Goal: Information Seeking & Learning: Learn about a topic

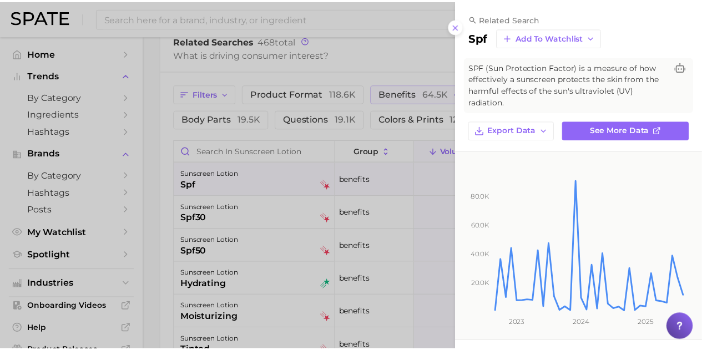
scroll to position [352, 0]
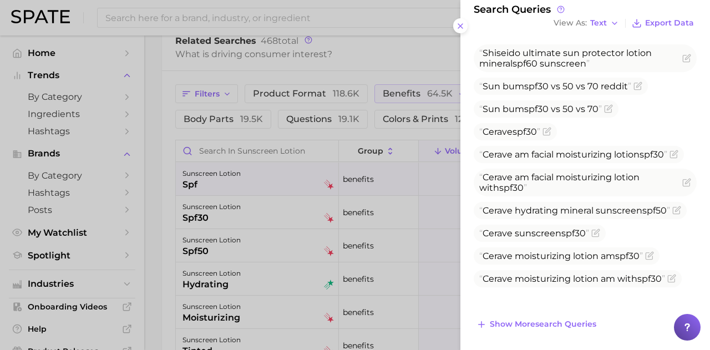
drag, startPoint x: 178, startPoint y: 55, endPoint x: 375, endPoint y: 103, distance: 202.8
click at [180, 55] on div at bounding box center [355, 175] width 710 height 350
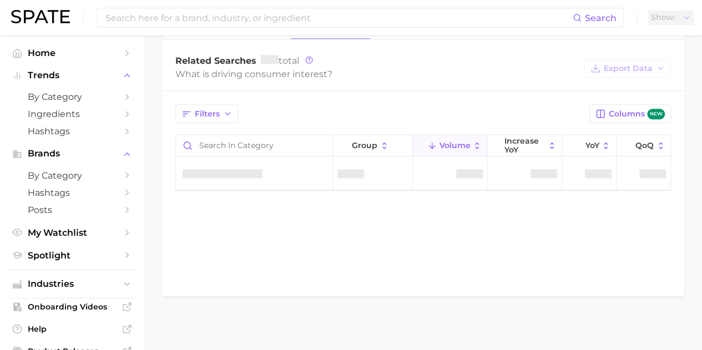
scroll to position [516, 0]
drag, startPoint x: 0, startPoint y: 0, endPoint x: 54, endPoint y: 13, distance: 55.9
click at [54, 13] on img at bounding box center [40, 16] width 59 height 13
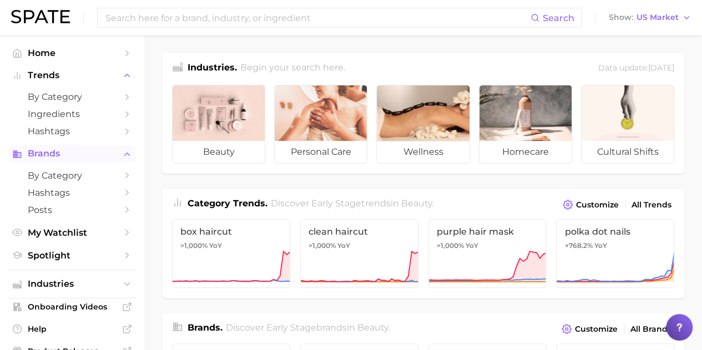
click at [74, 158] on span "Brands" at bounding box center [72, 154] width 89 height 10
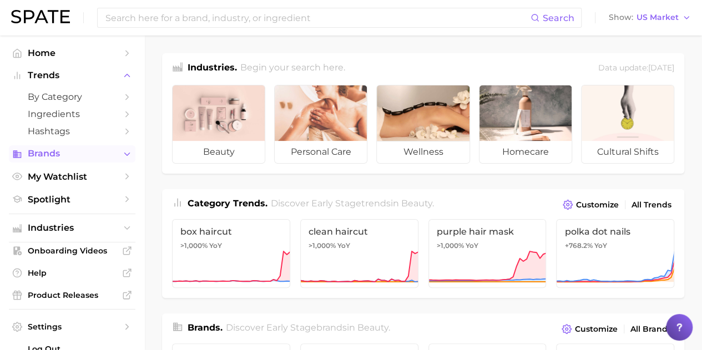
click at [74, 158] on span "Brands" at bounding box center [72, 154] width 89 height 10
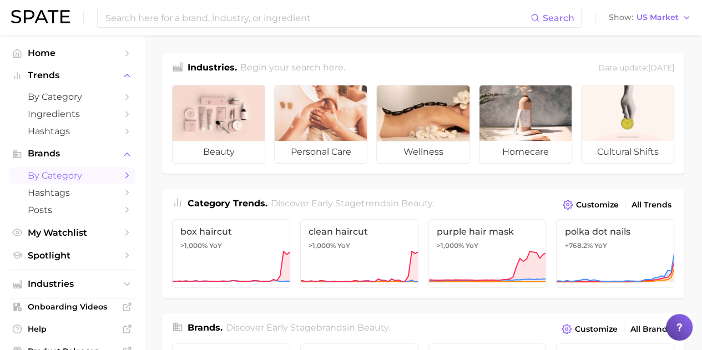
click at [77, 173] on span "by Category" at bounding box center [72, 175] width 89 height 11
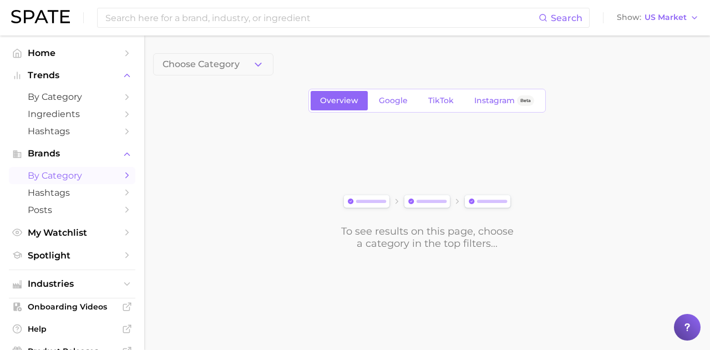
click at [249, 65] on button "Choose Category" at bounding box center [213, 64] width 120 height 22
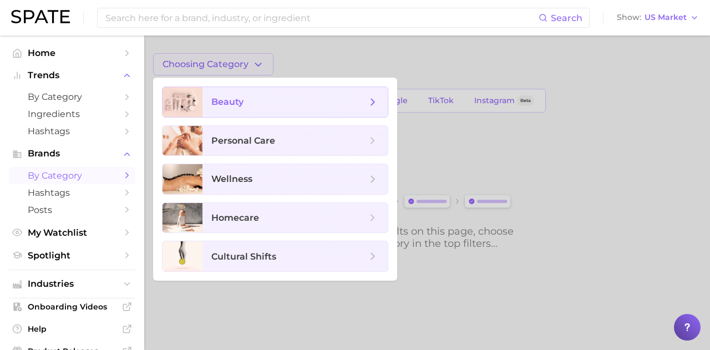
click at [255, 104] on span "beauty" at bounding box center [288, 102] width 155 height 12
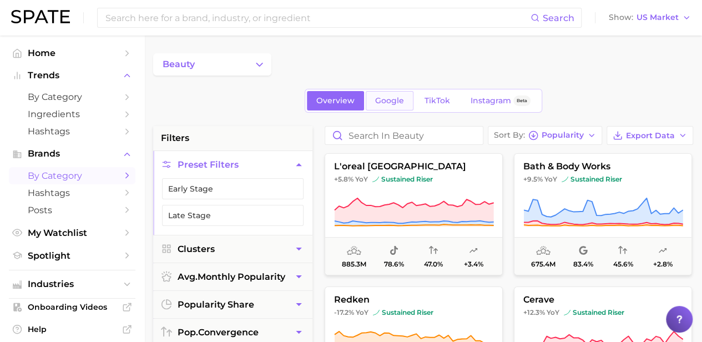
click at [388, 101] on span "Google" at bounding box center [389, 100] width 29 height 9
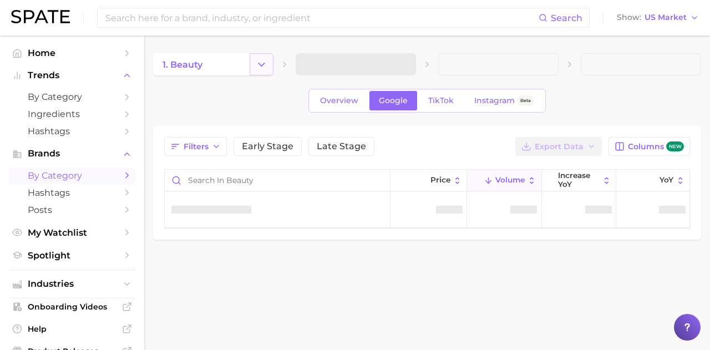
click at [250, 69] on button "Change Category" at bounding box center [262, 64] width 24 height 22
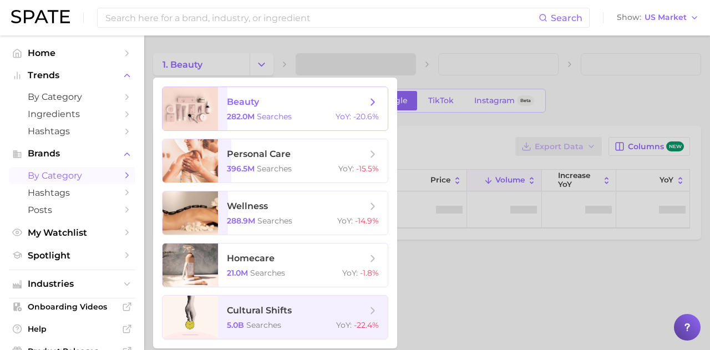
click at [378, 98] on icon at bounding box center [373, 102] width 12 height 12
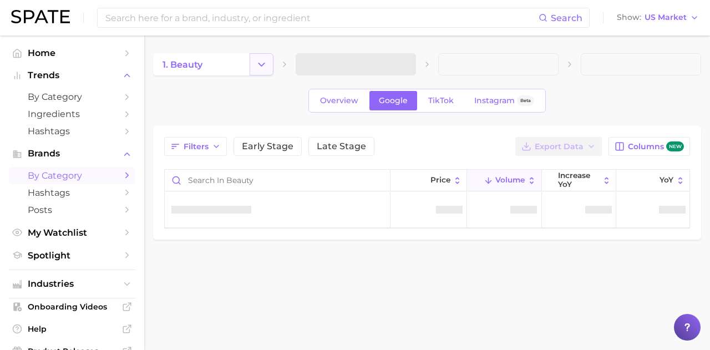
click at [265, 67] on icon "Change Category" at bounding box center [262, 65] width 12 height 12
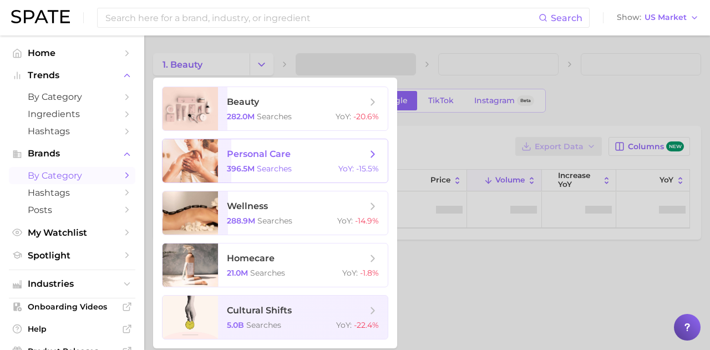
click at [377, 156] on icon at bounding box center [373, 154] width 12 height 12
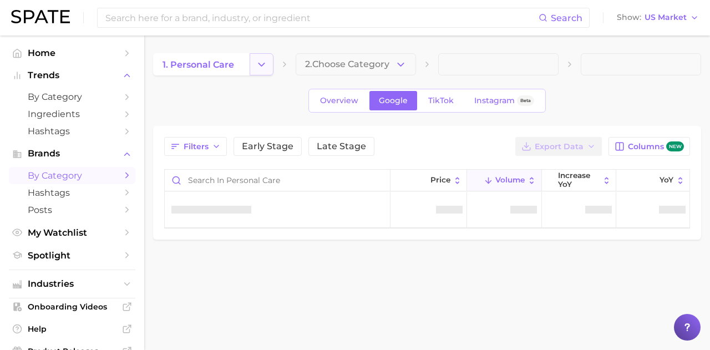
click at [259, 69] on icon "Change Category" at bounding box center [262, 65] width 12 height 12
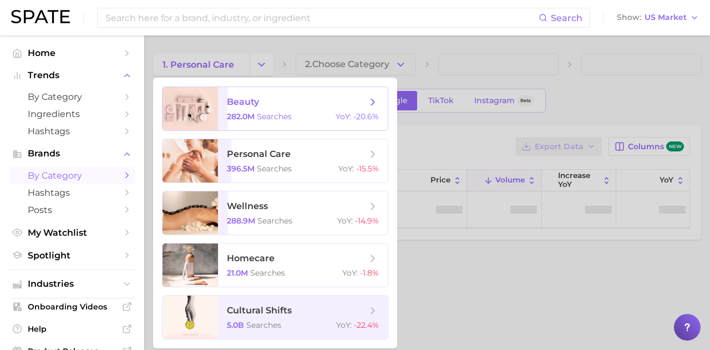
click at [376, 103] on icon at bounding box center [373, 102] width 12 height 12
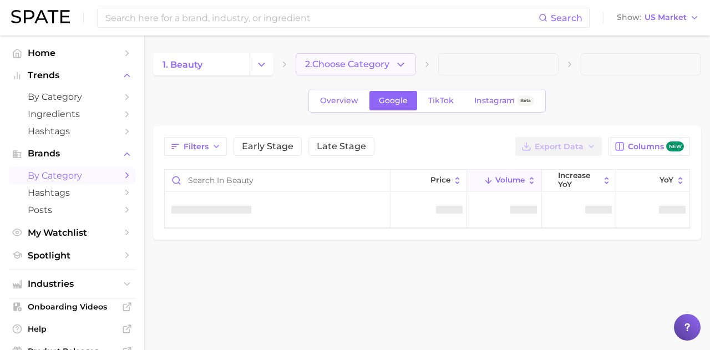
click at [374, 70] on button "2. Choose Category" at bounding box center [356, 64] width 120 height 22
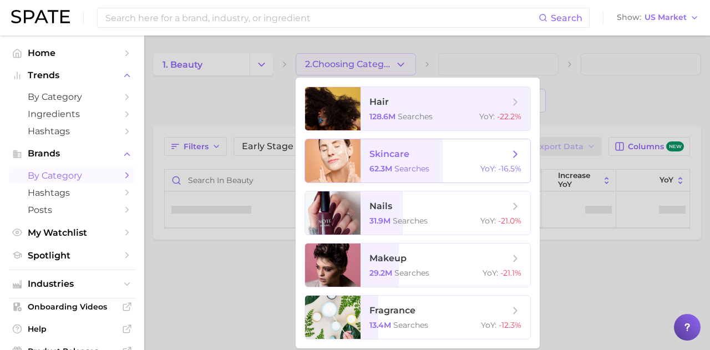
click at [440, 168] on div "62.3m searches YoY : -16.5%" at bounding box center [446, 169] width 152 height 10
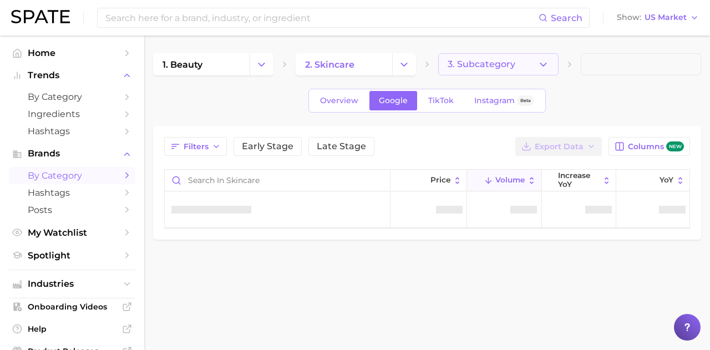
click at [549, 64] on icon "button" at bounding box center [544, 65] width 12 height 12
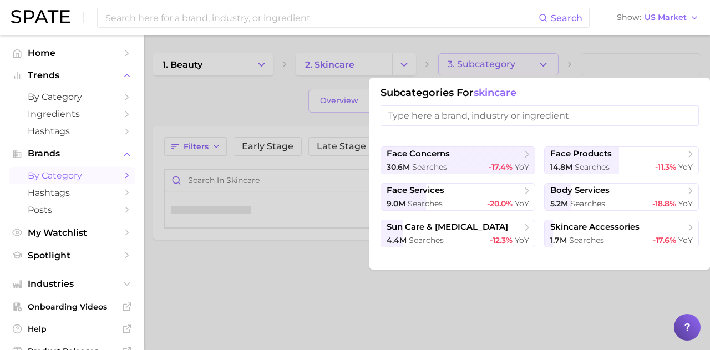
click at [549, 64] on div at bounding box center [355, 175] width 710 height 350
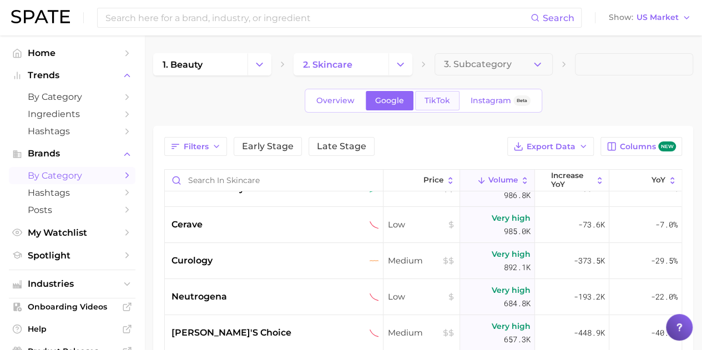
click at [438, 99] on span "TikTok" at bounding box center [438, 100] width 26 height 9
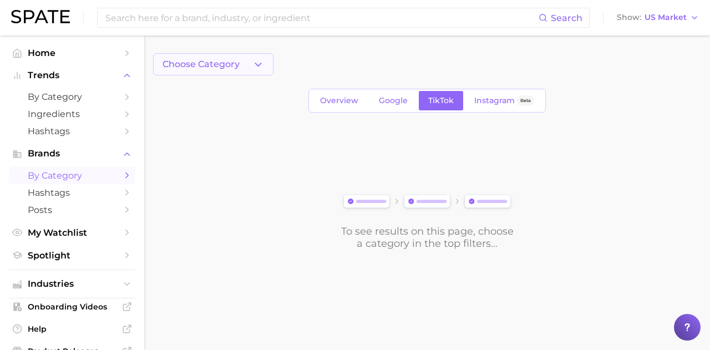
click at [253, 58] on button "Choose Category" at bounding box center [213, 64] width 120 height 22
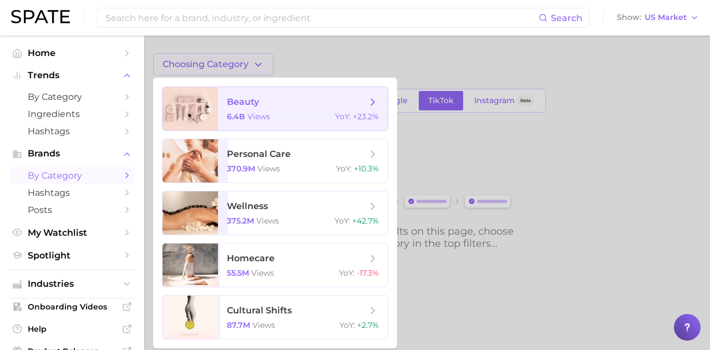
click at [375, 104] on icon at bounding box center [373, 102] width 12 height 12
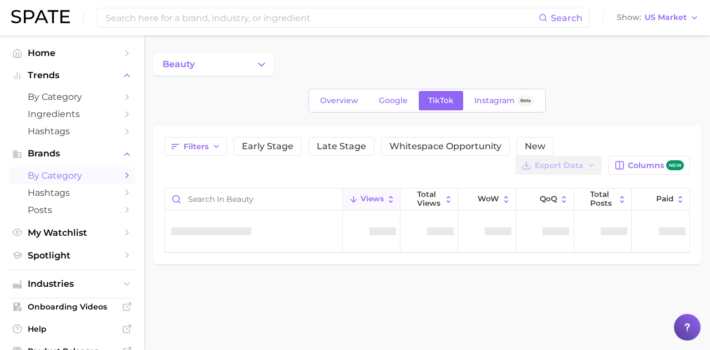
click at [366, 53] on div "beauty" at bounding box center [427, 64] width 548 height 22
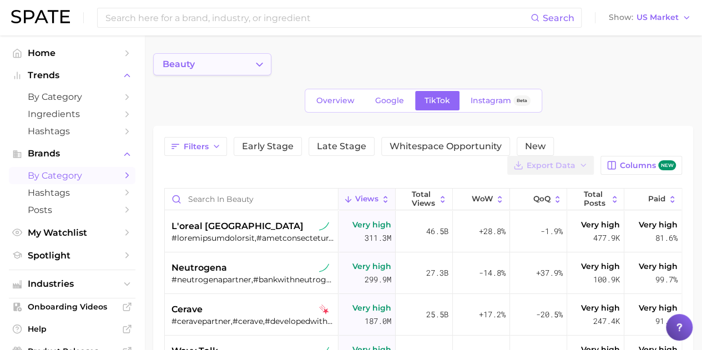
click at [256, 67] on icon "Change Category" at bounding box center [260, 65] width 12 height 12
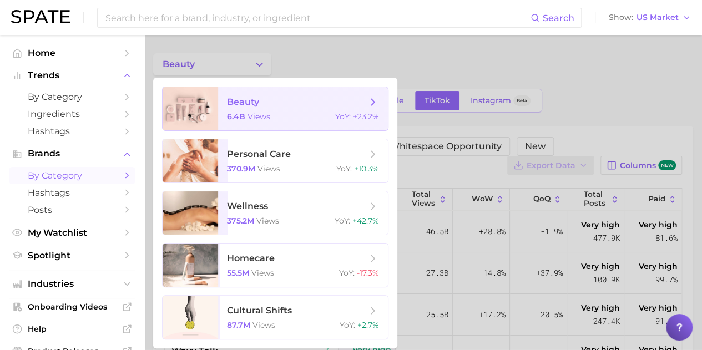
click at [373, 103] on polyline at bounding box center [373, 102] width 3 height 6
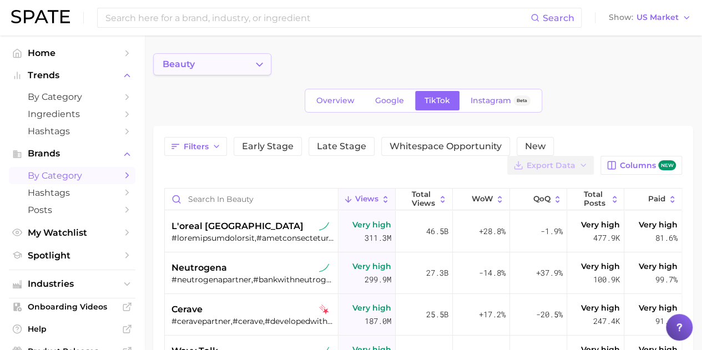
click at [260, 64] on icon "Change Category" at bounding box center [260, 65] width 12 height 12
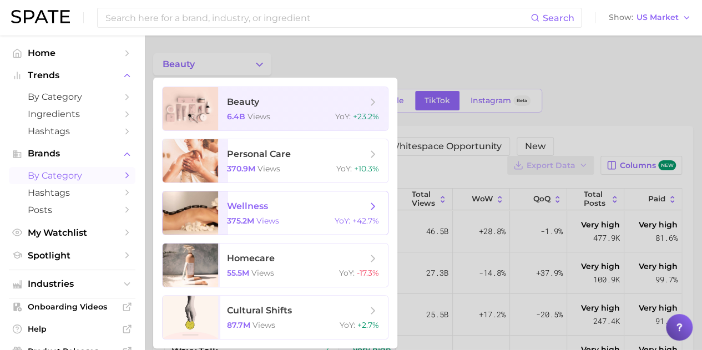
click at [305, 211] on span "wellness" at bounding box center [297, 206] width 140 height 12
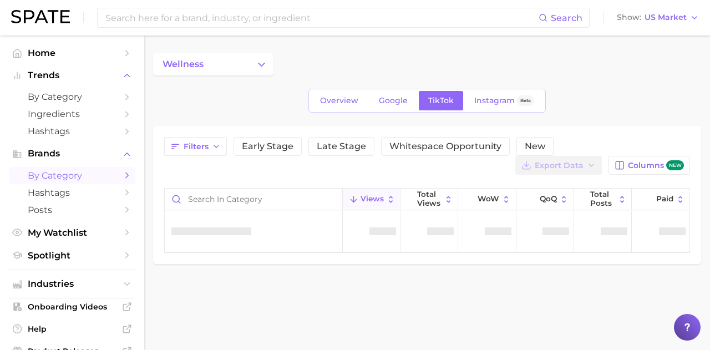
click at [267, 63] on icon "Change Category" at bounding box center [262, 65] width 12 height 12
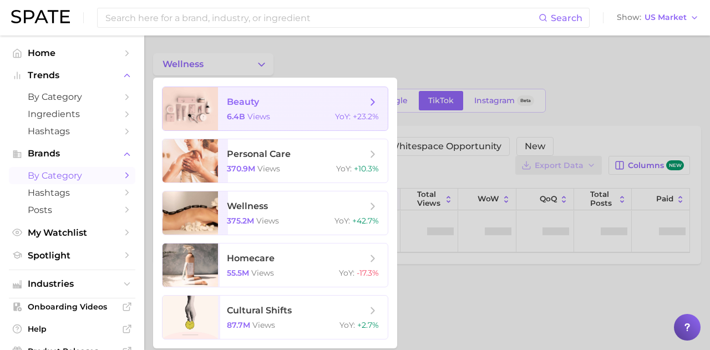
click at [373, 103] on icon at bounding box center [373, 102] width 12 height 12
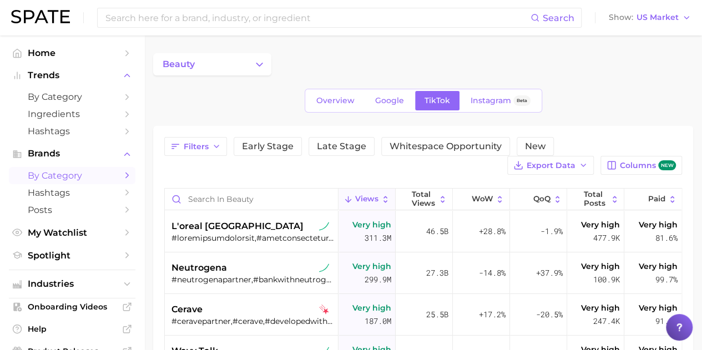
click at [414, 69] on div "beauty" at bounding box center [423, 64] width 540 height 22
drag, startPoint x: 281, startPoint y: 70, endPoint x: 287, endPoint y: 69, distance: 6.2
click at [282, 70] on div "beauty" at bounding box center [423, 64] width 540 height 22
click at [287, 69] on div "beauty" at bounding box center [423, 64] width 540 height 22
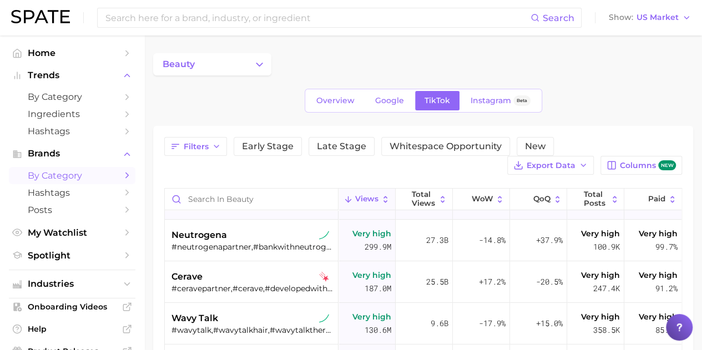
scroll to position [55, 0]
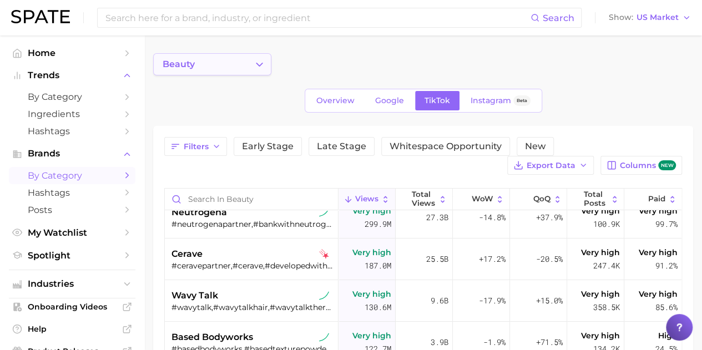
click at [255, 63] on icon "Change Category" at bounding box center [260, 65] width 12 height 12
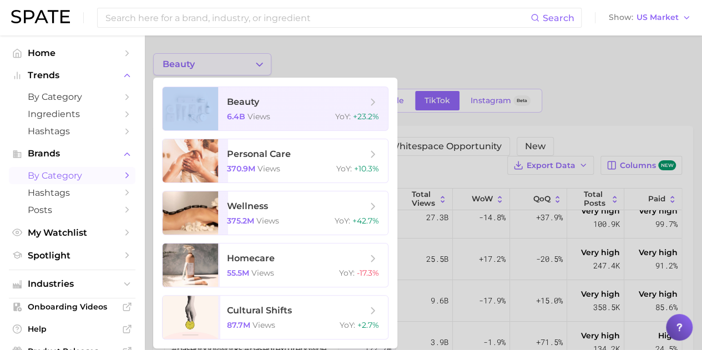
click at [255, 63] on div at bounding box center [351, 175] width 702 height 350
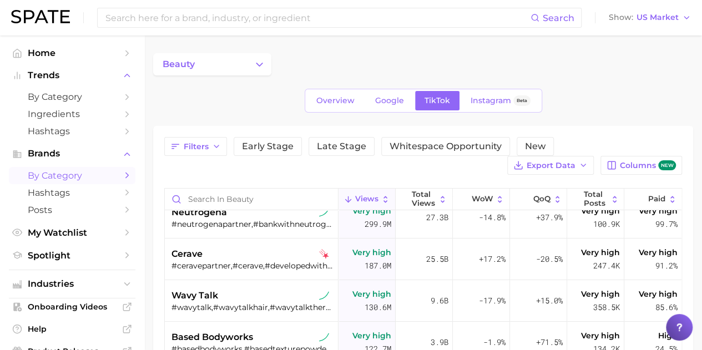
click at [198, 162] on div "Filters Early Stage Late Stage Whitespace Opportunity New Export Data Columns n…" at bounding box center [423, 156] width 518 height 38
click at [201, 154] on button "Filters" at bounding box center [195, 146] width 63 height 19
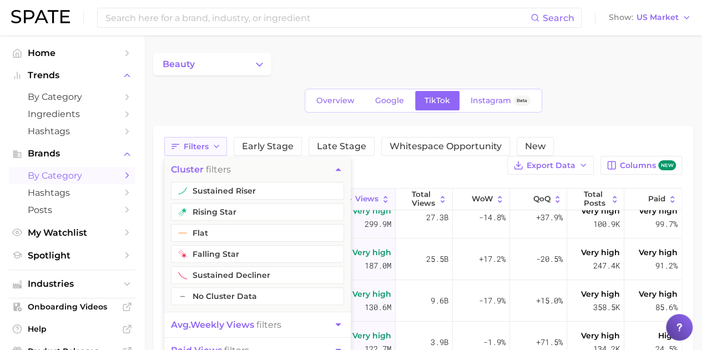
click at [203, 152] on button "Filters" at bounding box center [195, 146] width 63 height 19
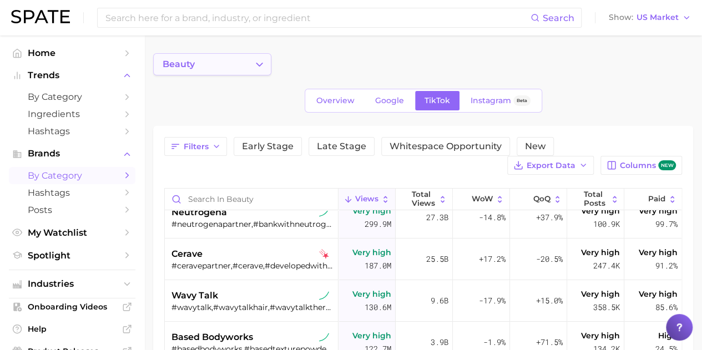
click at [248, 64] on button "beauty" at bounding box center [212, 64] width 118 height 22
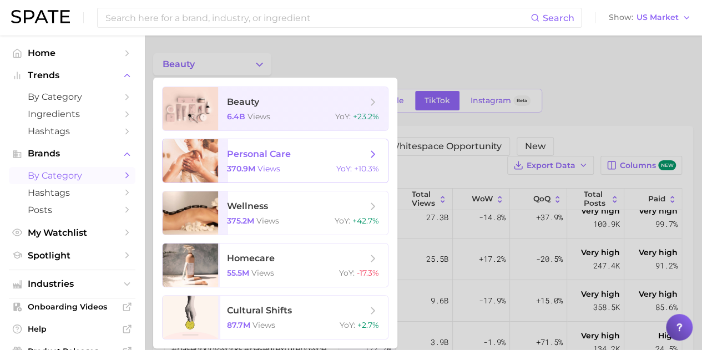
click at [374, 155] on icon at bounding box center [373, 154] width 12 height 12
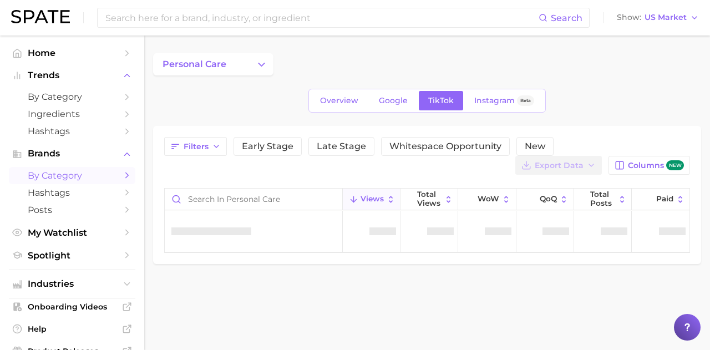
click at [260, 65] on icon "Change Category" at bounding box center [262, 65] width 12 height 12
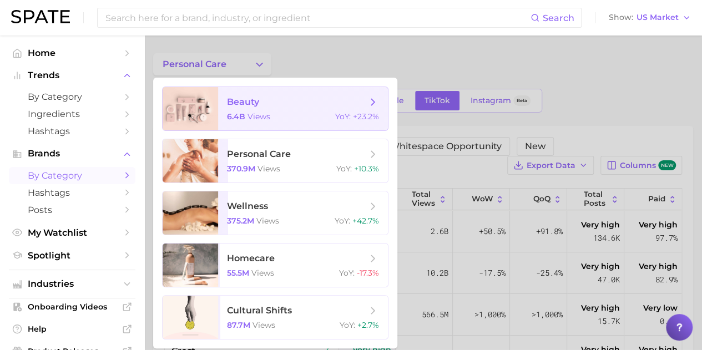
click at [372, 102] on icon at bounding box center [373, 102] width 12 height 12
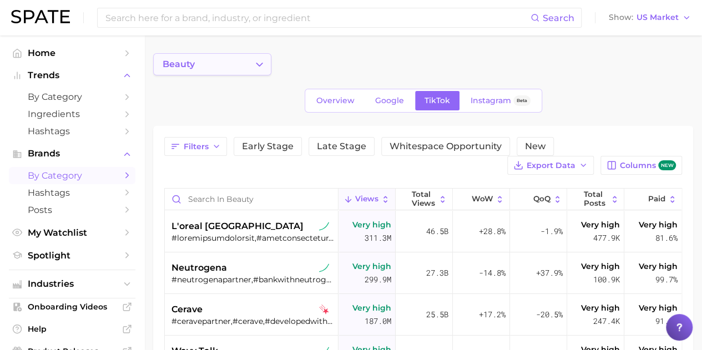
click at [267, 69] on button "beauty" at bounding box center [212, 64] width 118 height 22
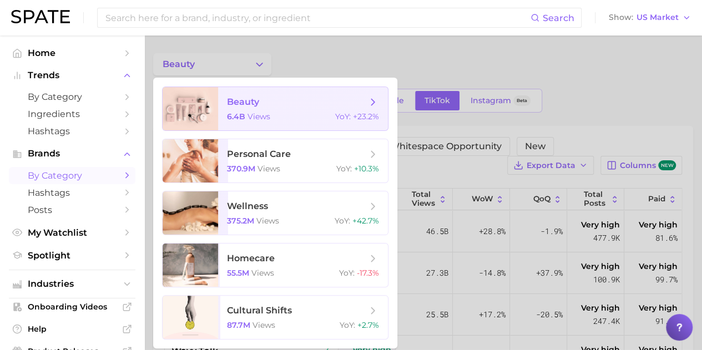
click at [362, 109] on span "beauty 6.4b views YoY : +23.2%" at bounding box center [303, 108] width 170 height 43
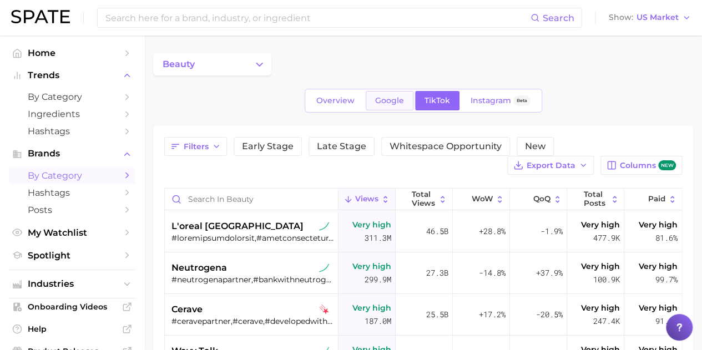
click at [374, 102] on link "Google" at bounding box center [390, 100] width 48 height 19
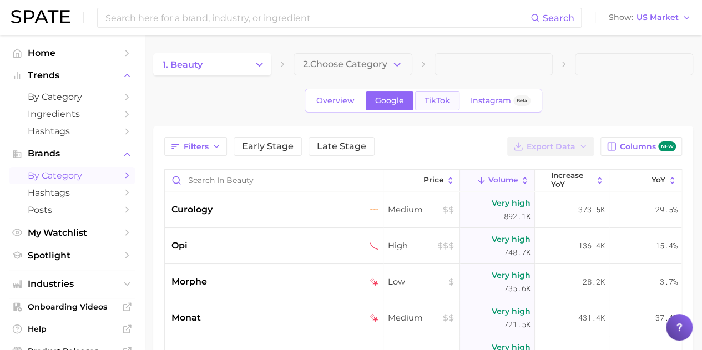
click at [440, 102] on span "TikTok" at bounding box center [438, 100] width 26 height 9
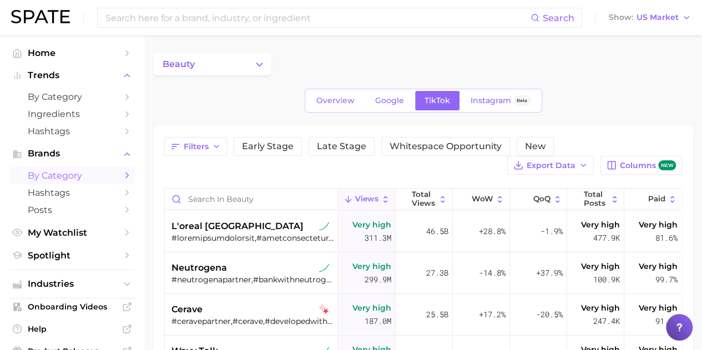
click at [364, 60] on div "beauty" at bounding box center [423, 64] width 540 height 22
click at [264, 75] on button "beauty" at bounding box center [212, 64] width 118 height 22
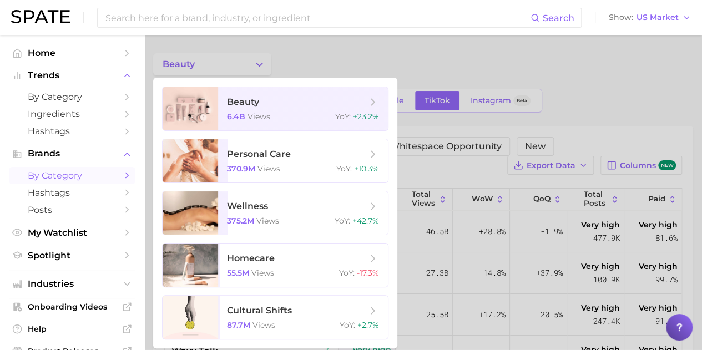
scroll to position [55, 0]
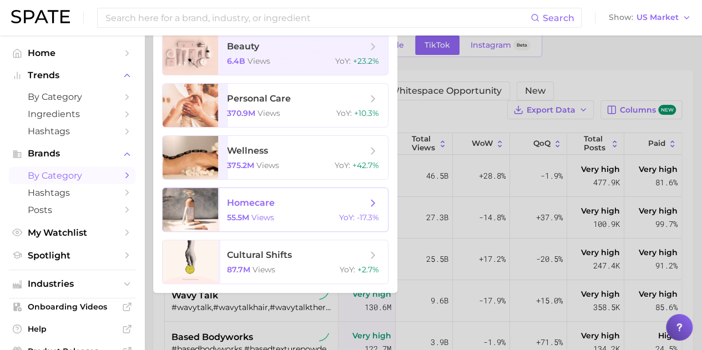
click at [331, 224] on span "homecare 55.5m views YoY : -17.3%" at bounding box center [303, 209] width 170 height 43
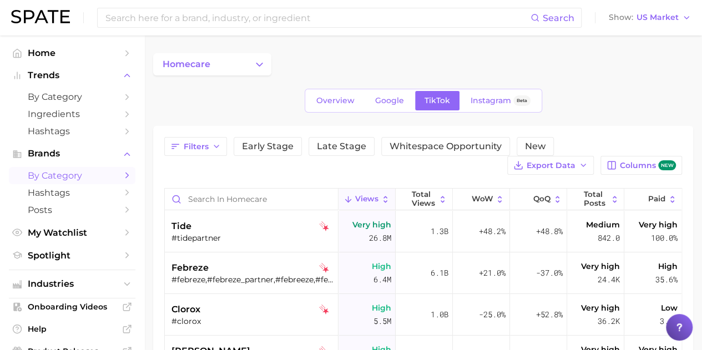
click at [325, 77] on div "homecare Overview Google TikTok Instagram Beta Filters Early Stage Late Stage W…" at bounding box center [423, 301] width 540 height 496
click at [324, 76] on div "homecare Overview Google TikTok Instagram Beta Filters Early Stage Late Stage W…" at bounding box center [423, 301] width 540 height 496
click at [253, 69] on button "homecare" at bounding box center [212, 64] width 118 height 22
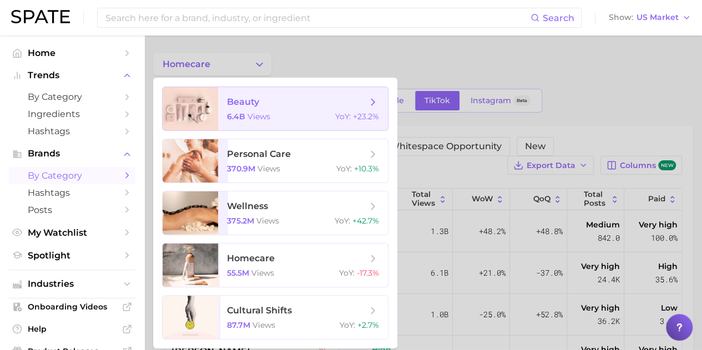
click at [377, 103] on icon at bounding box center [373, 102] width 12 height 12
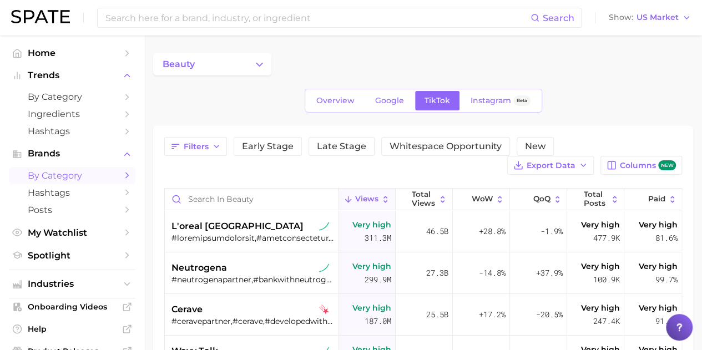
click at [350, 73] on div "beauty" at bounding box center [423, 64] width 540 height 22
click at [123, 178] on icon "Sidebar" at bounding box center [127, 175] width 10 height 10
click at [250, 69] on button "beauty" at bounding box center [212, 64] width 118 height 22
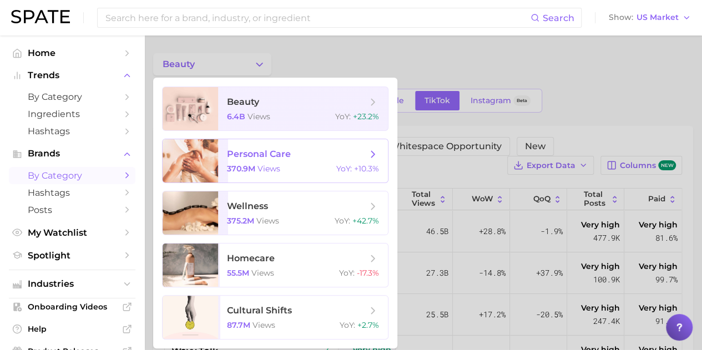
click at [365, 153] on span "personal care" at bounding box center [297, 154] width 140 height 12
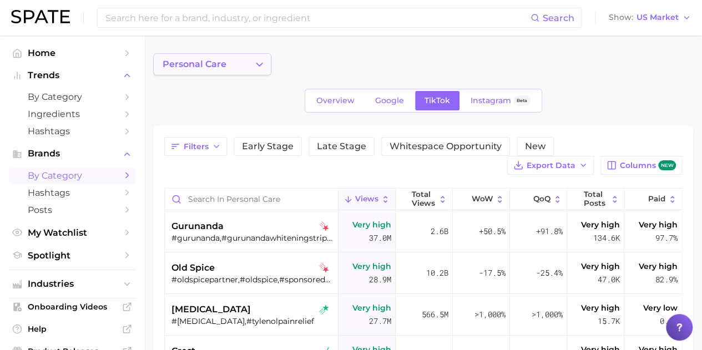
click at [265, 70] on button "personal care" at bounding box center [212, 64] width 118 height 22
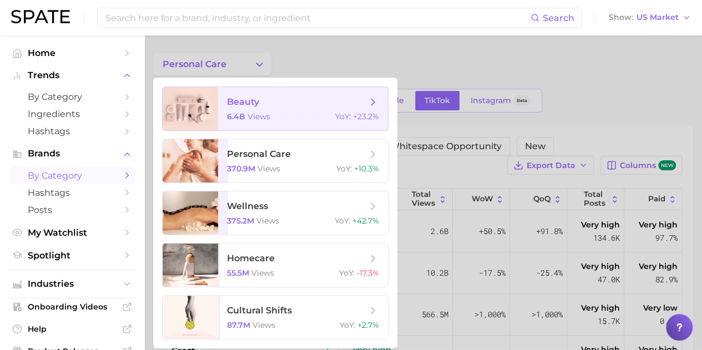
click at [350, 112] on span "beauty 6.4b views YoY : +23.2%" at bounding box center [303, 108] width 170 height 43
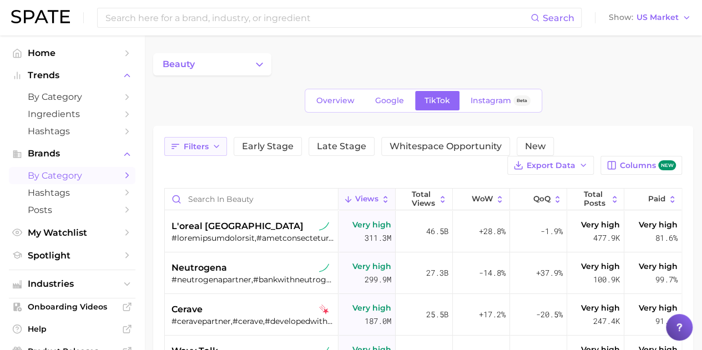
click at [203, 146] on span "Filters" at bounding box center [196, 146] width 25 height 9
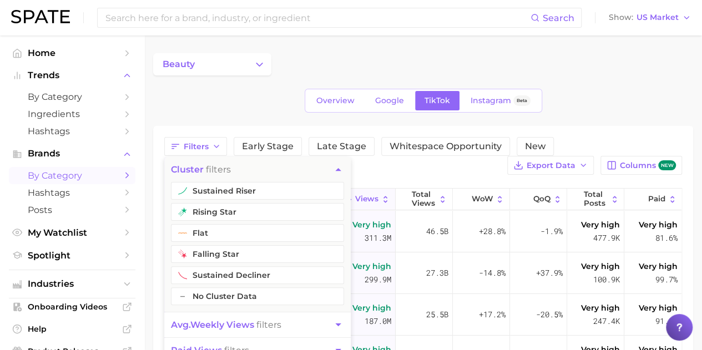
click at [344, 170] on button "cluster filters" at bounding box center [257, 169] width 186 height 25
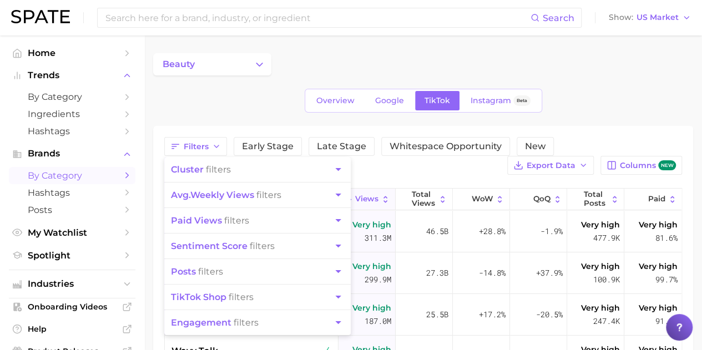
click at [371, 165] on div "Filters cluster filters avg. weekly views filters paid views filters sentiment …" at bounding box center [423, 156] width 518 height 38
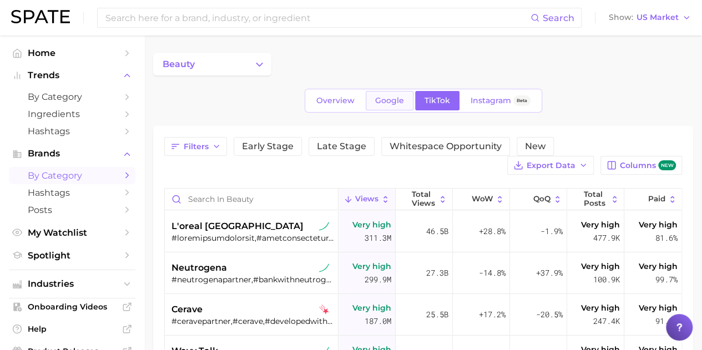
click at [375, 104] on span "Google" at bounding box center [389, 100] width 29 height 9
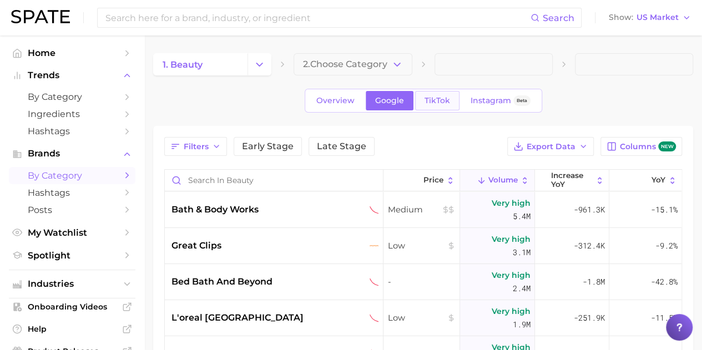
click at [443, 107] on link "TikTok" at bounding box center [437, 100] width 44 height 19
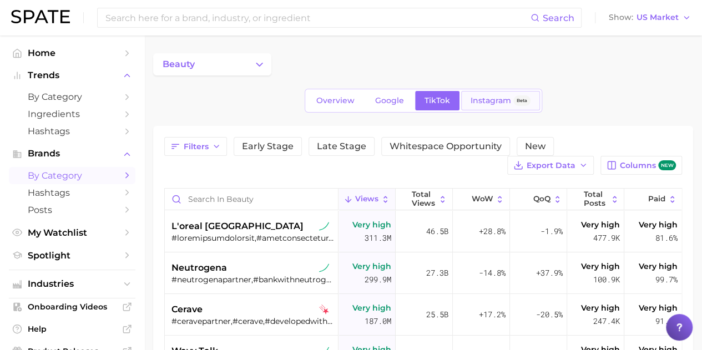
click at [501, 97] on span "Instagram" at bounding box center [491, 100] width 41 height 9
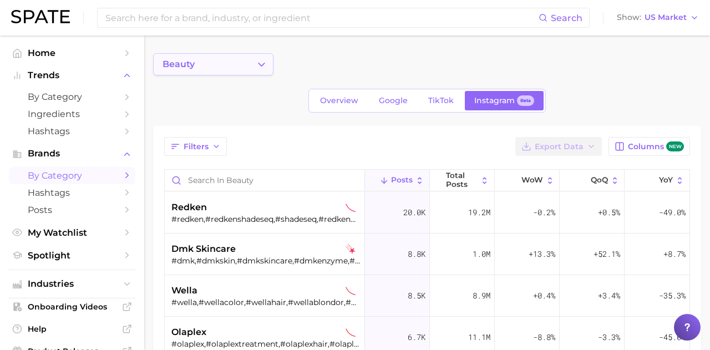
click at [259, 68] on icon "Change Category" at bounding box center [262, 65] width 12 height 12
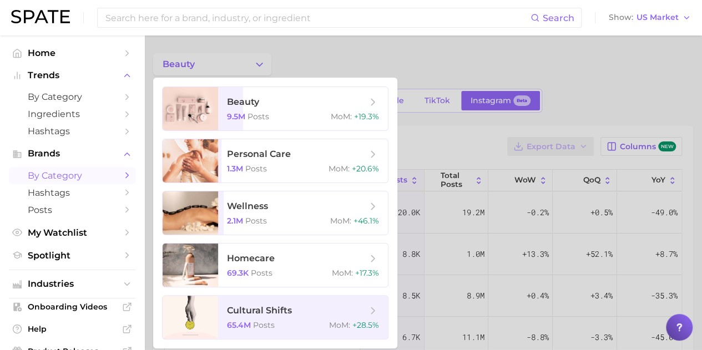
click at [343, 54] on div at bounding box center [351, 175] width 702 height 350
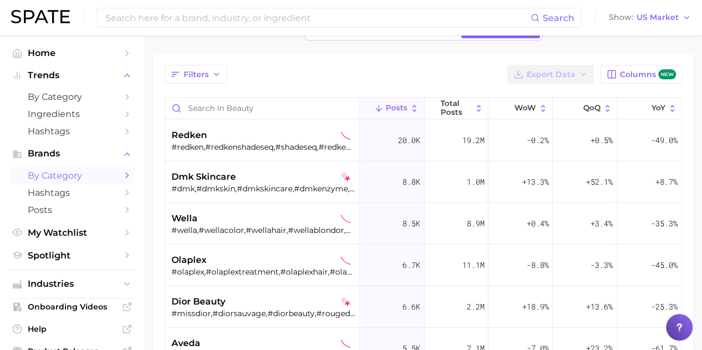
scroll to position [166, 0]
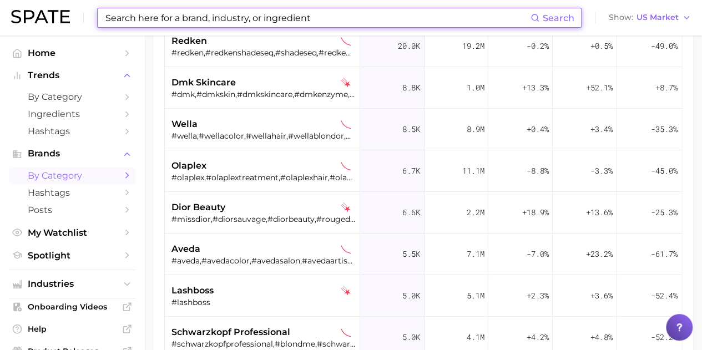
click at [262, 22] on input at bounding box center [317, 17] width 426 height 19
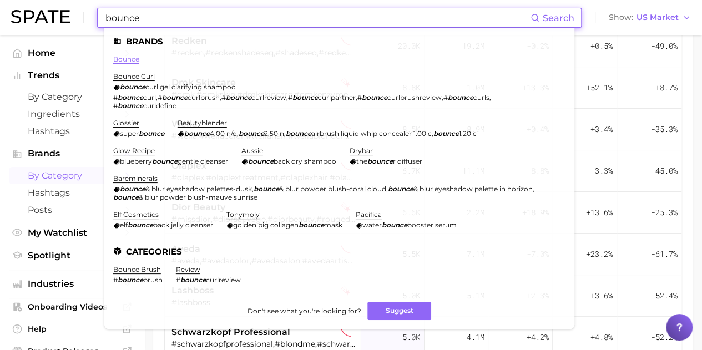
type input "bounce"
click at [134, 58] on link "bounce" at bounding box center [126, 59] width 26 height 8
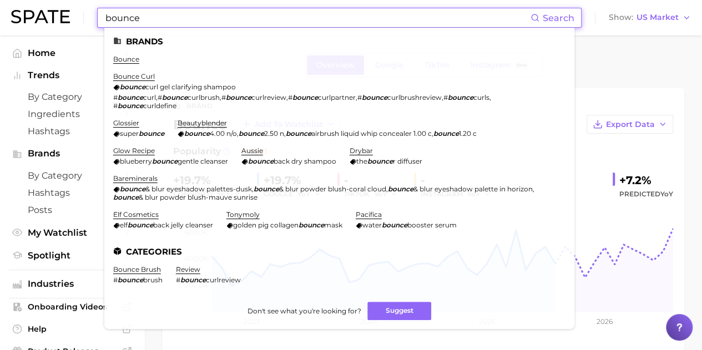
drag, startPoint x: 192, startPoint y: 17, endPoint x: 134, endPoint y: 15, distance: 57.8
click at [134, 15] on input "bounce" at bounding box center [317, 17] width 426 height 19
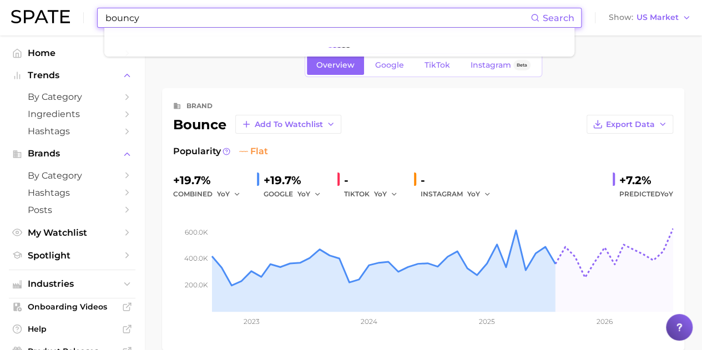
type input "bouncy"
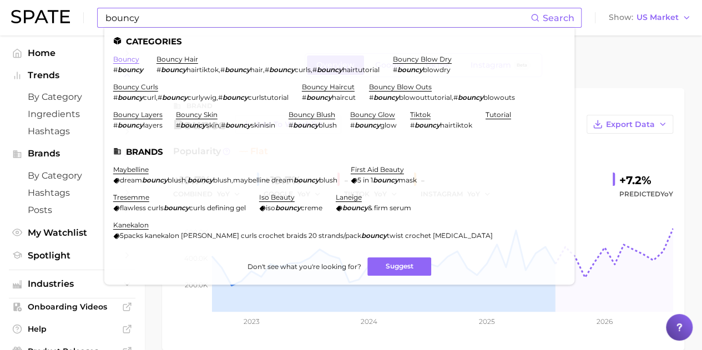
click at [134, 59] on link "bouncy" at bounding box center [126, 59] width 26 height 8
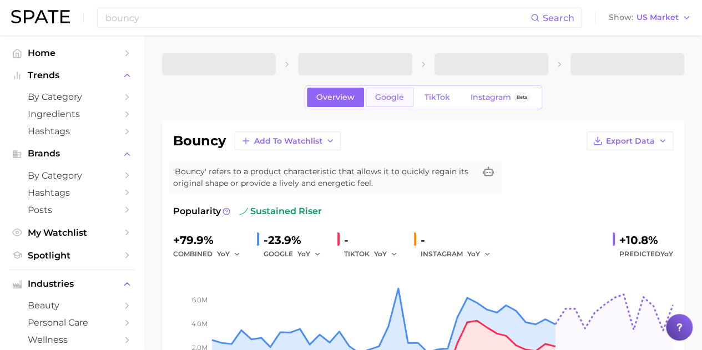
click at [392, 98] on span "Google" at bounding box center [389, 97] width 29 height 9
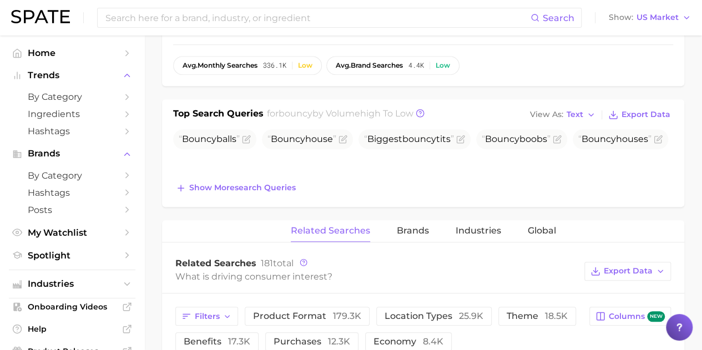
scroll to position [363, 0]
click at [282, 64] on span "336.1k" at bounding box center [274, 65] width 23 height 8
click at [302, 64] on div "Low" at bounding box center [305, 65] width 14 height 8
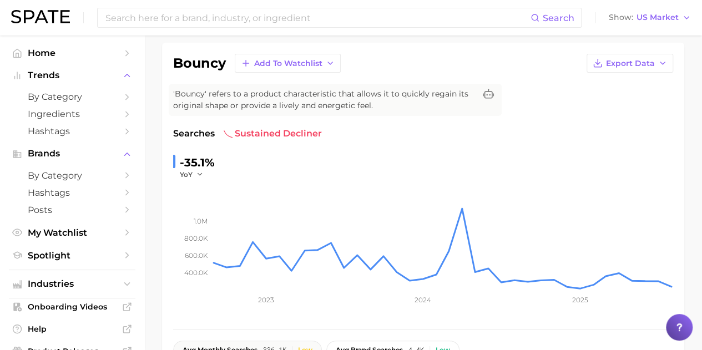
scroll to position [0, 0]
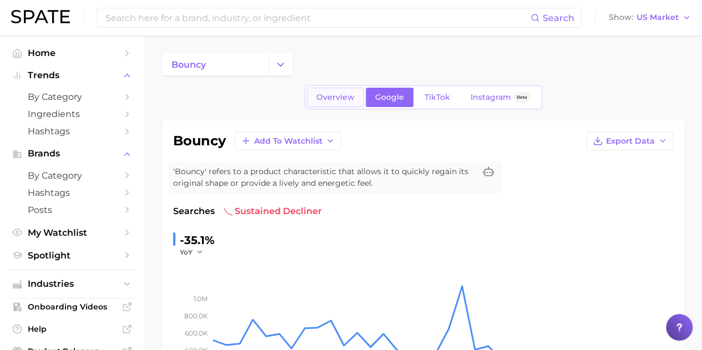
click at [341, 106] on link "Overview" at bounding box center [335, 97] width 57 height 19
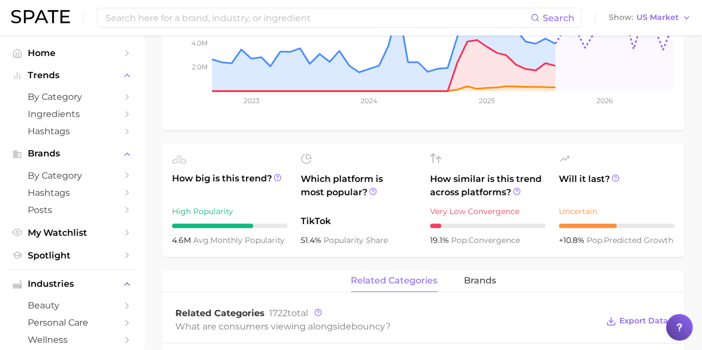
scroll to position [282, 0]
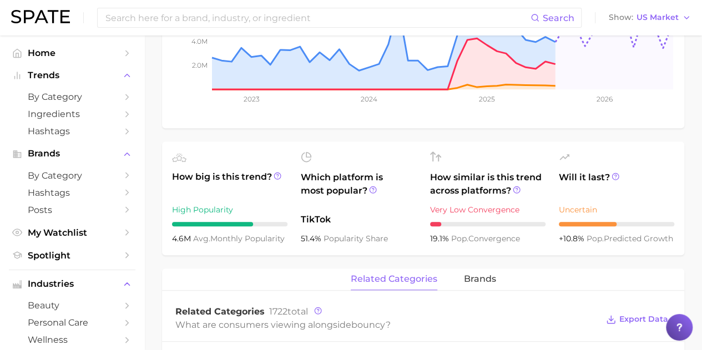
click at [355, 240] on span "popularity share" at bounding box center [356, 239] width 64 height 10
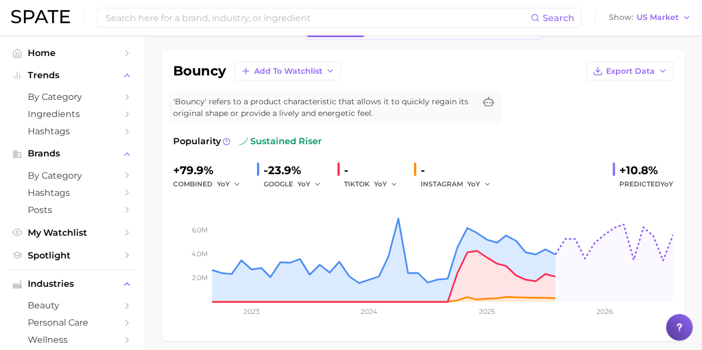
scroll to position [59, 0]
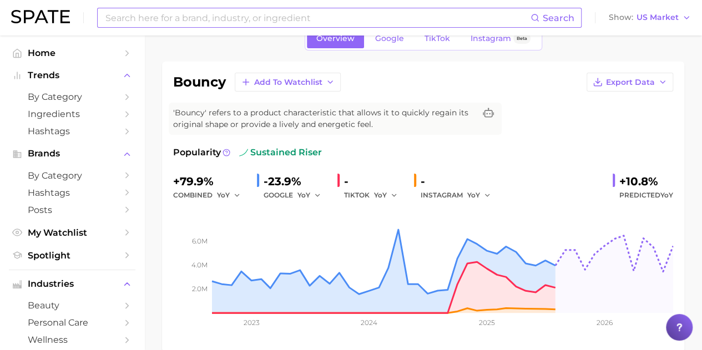
click at [218, 9] on input at bounding box center [317, 17] width 426 height 19
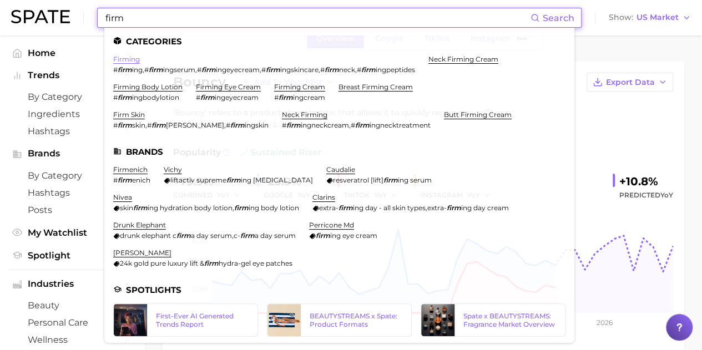
type input "firm"
click at [132, 60] on link "firming" at bounding box center [126, 59] width 27 height 8
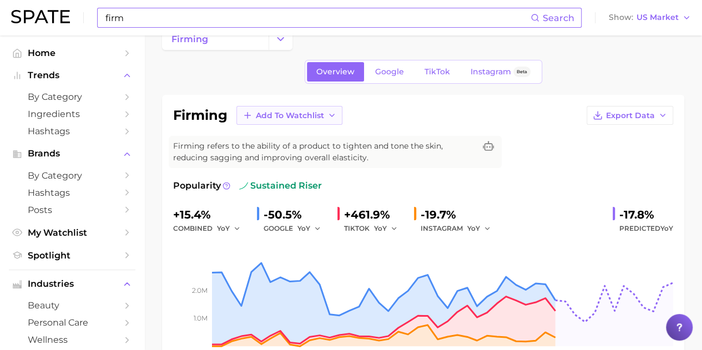
scroll to position [24, 0]
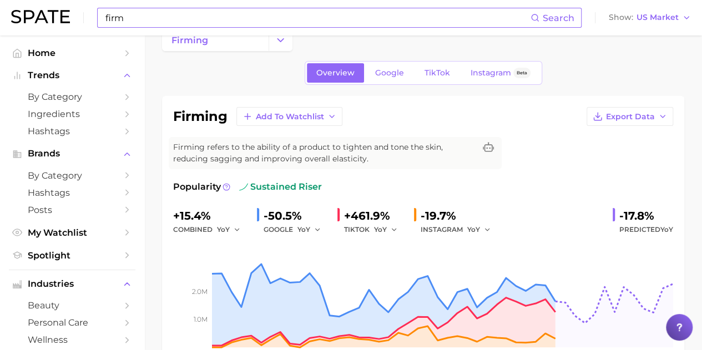
click at [381, 75] on span "Google" at bounding box center [389, 72] width 29 height 9
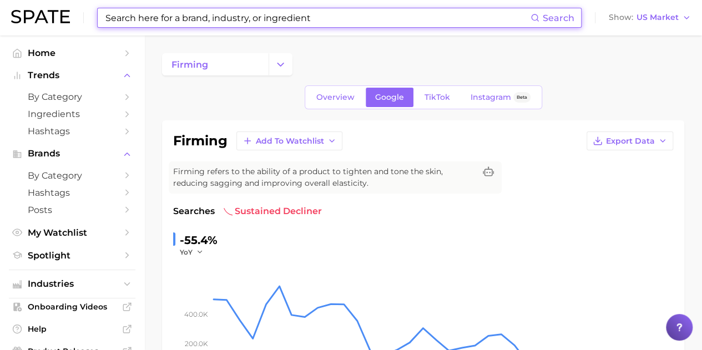
scroll to position [213, 0]
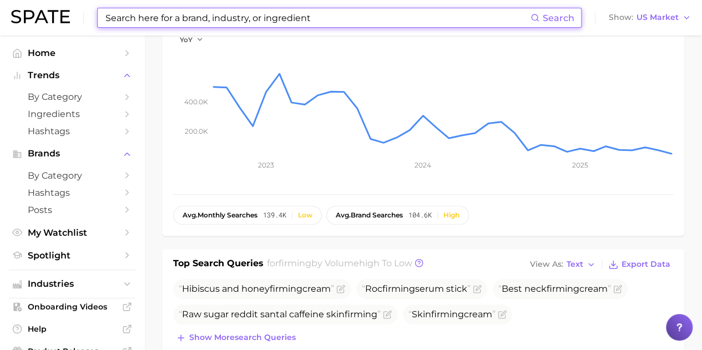
click at [212, 13] on input at bounding box center [317, 17] width 426 height 19
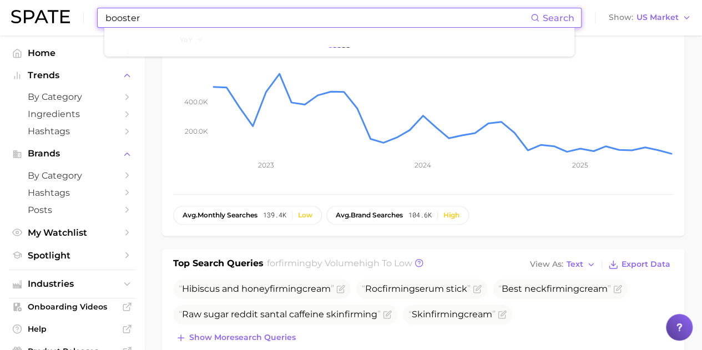
type input "booster"
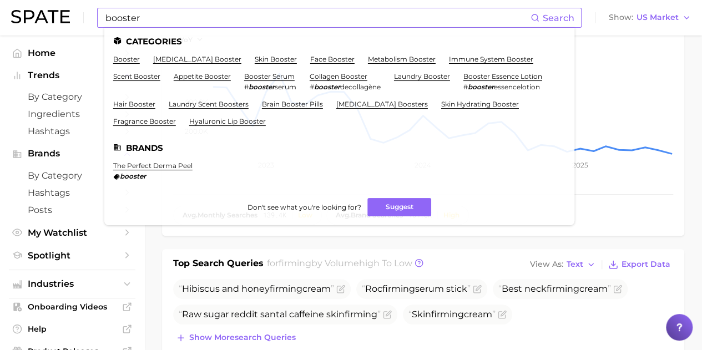
click at [129, 54] on ul "Categories booster testosterone booster skin booster face booster metabolism bo…" at bounding box center [339, 127] width 470 height 198
click at [128, 64] on ul "booster testosterone booster skin booster face booster metabolism booster immun…" at bounding box center [339, 94] width 452 height 79
click at [127, 62] on link "booster" at bounding box center [126, 59] width 27 height 8
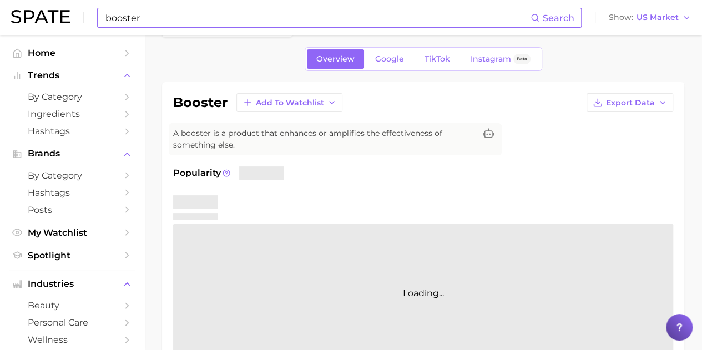
scroll to position [55, 0]
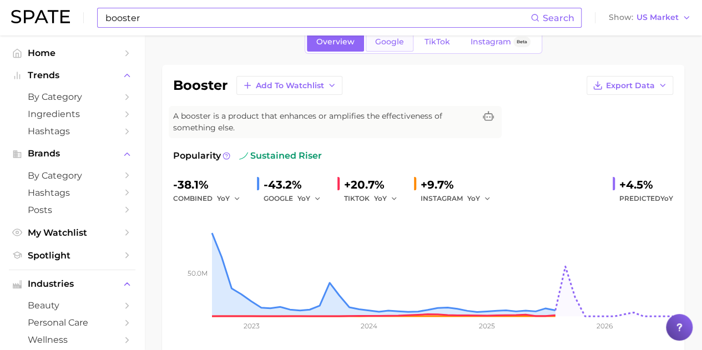
click at [383, 44] on span "Google" at bounding box center [389, 41] width 29 height 9
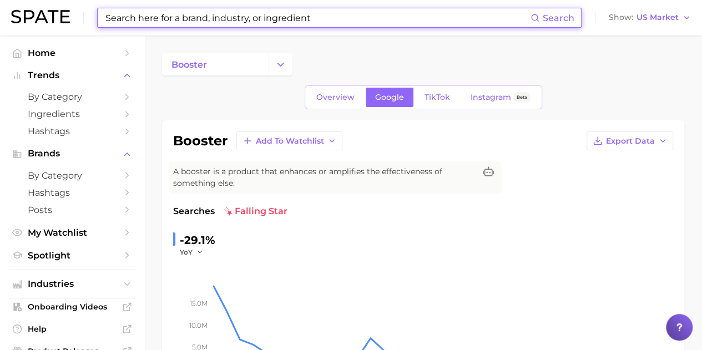
click at [262, 26] on input at bounding box center [317, 17] width 426 height 19
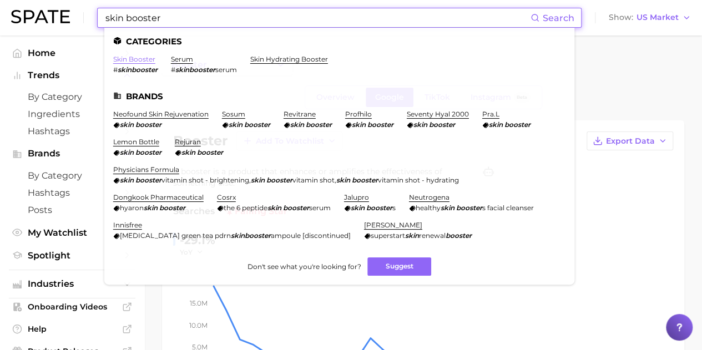
type input "skin booster"
click at [144, 59] on link "skin booster" at bounding box center [134, 59] width 42 height 8
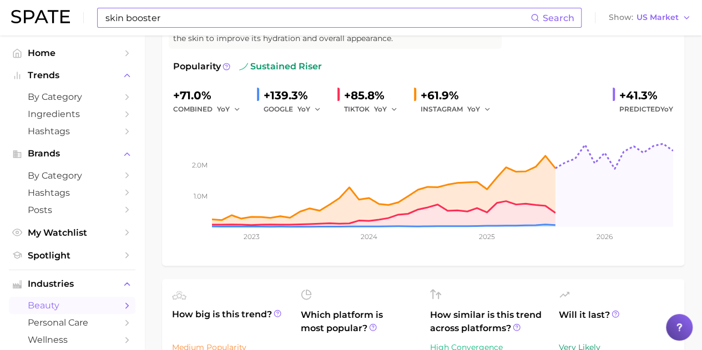
scroll to position [55, 0]
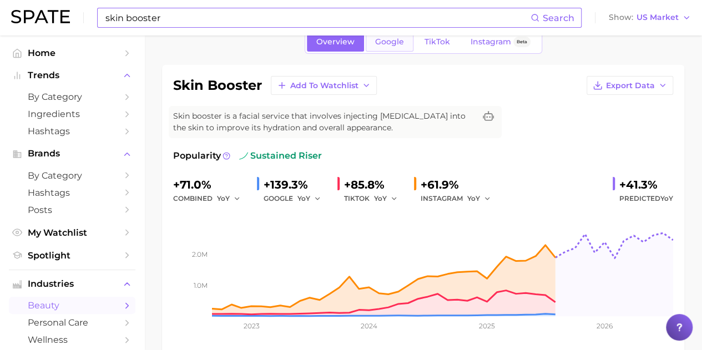
click at [392, 43] on span "Google" at bounding box center [389, 41] width 29 height 9
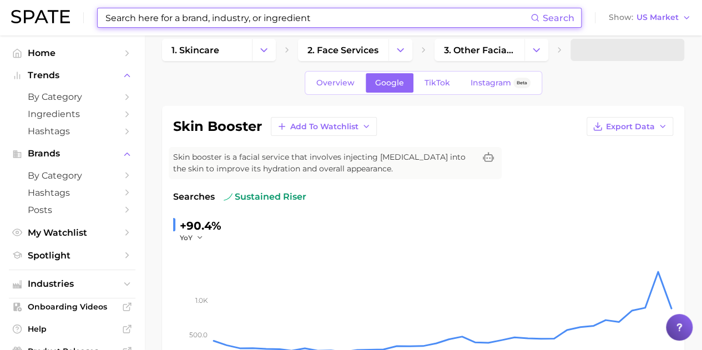
scroll to position [277, 0]
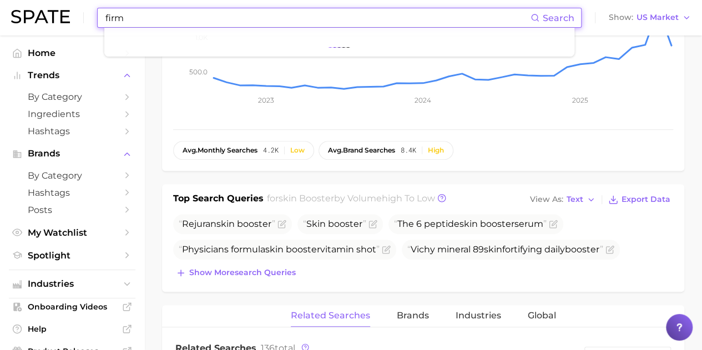
click at [168, 11] on input "firm" at bounding box center [317, 17] width 426 height 19
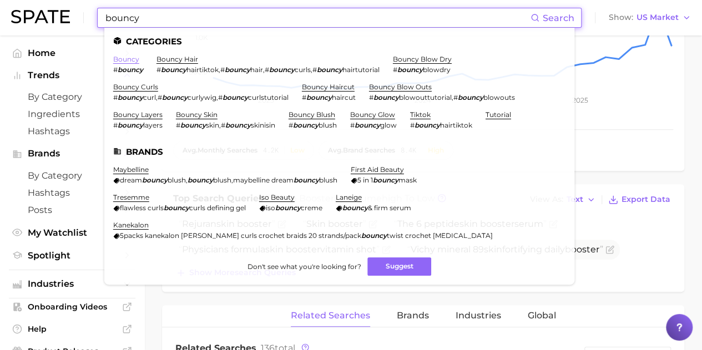
click at [132, 60] on link "bouncy" at bounding box center [126, 59] width 26 height 8
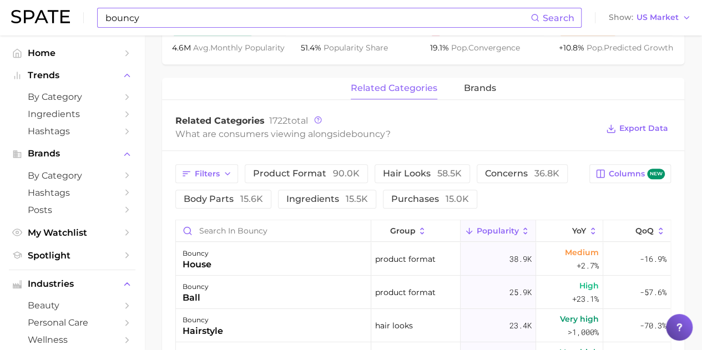
scroll to position [474, 0]
click at [201, 17] on input "bouncy" at bounding box center [317, 17] width 426 height 19
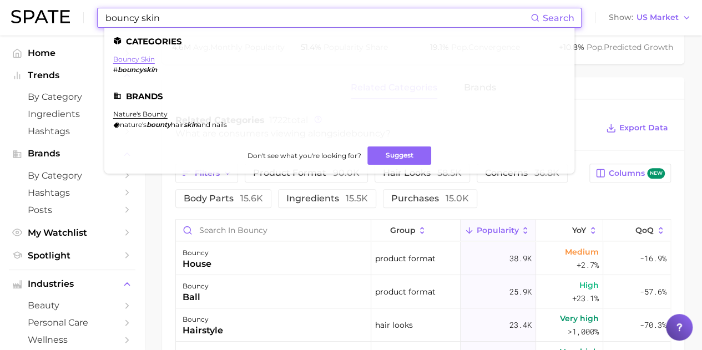
type input "bouncy skin"
click at [132, 60] on link "bouncy skin" at bounding box center [134, 59] width 42 height 8
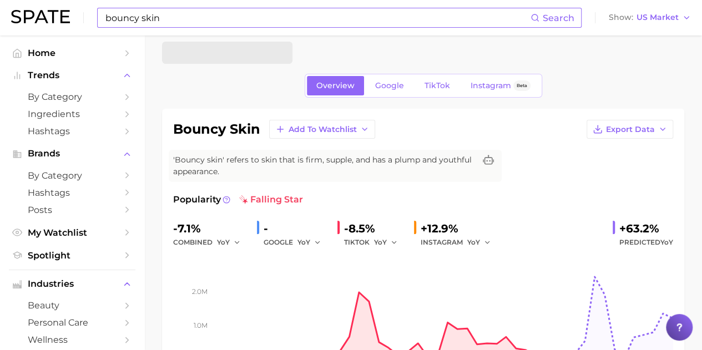
scroll to position [10, 0]
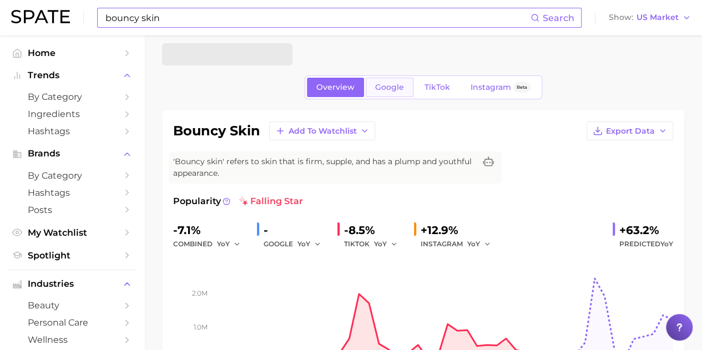
click at [388, 83] on span "Google" at bounding box center [389, 87] width 29 height 9
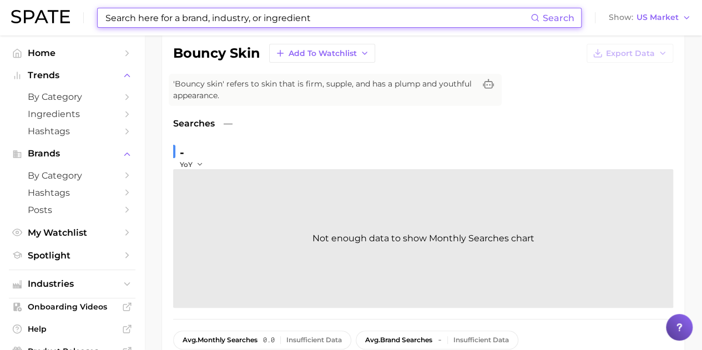
scroll to position [16, 0]
